Goal: Task Accomplishment & Management: Manage account settings

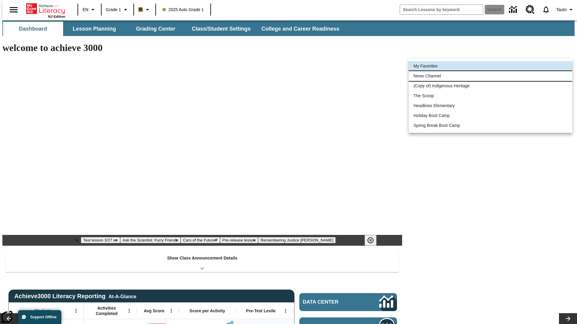
click at [490, 76] on li "News Channel" at bounding box center [490, 76] width 163 height 10
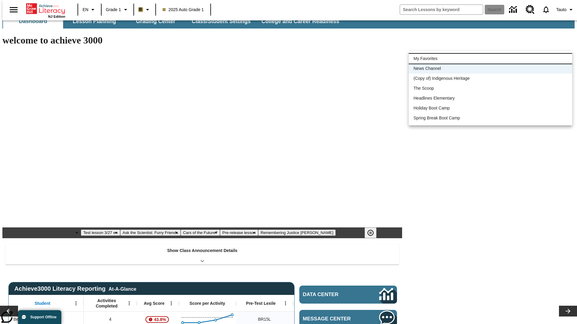
click at [490, 59] on li "My Favorites" at bounding box center [490, 59] width 163 height 10
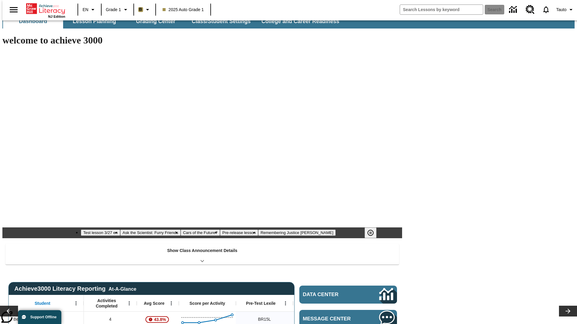
type input "-1"
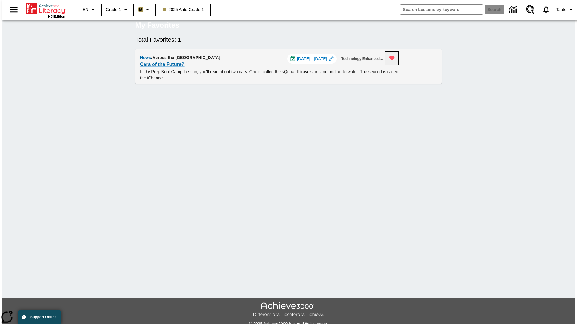
click at [394, 61] on icon "Remove from Favorites" at bounding box center [391, 58] width 5 height 5
